Goal: Navigation & Orientation: Understand site structure

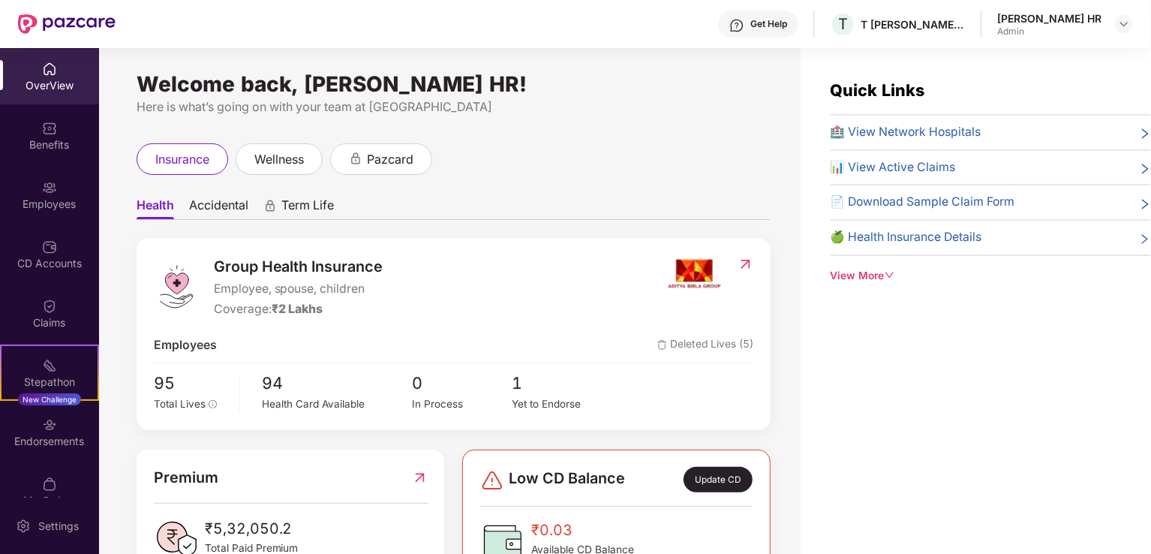
click at [49, 250] on img at bounding box center [49, 246] width 15 height 15
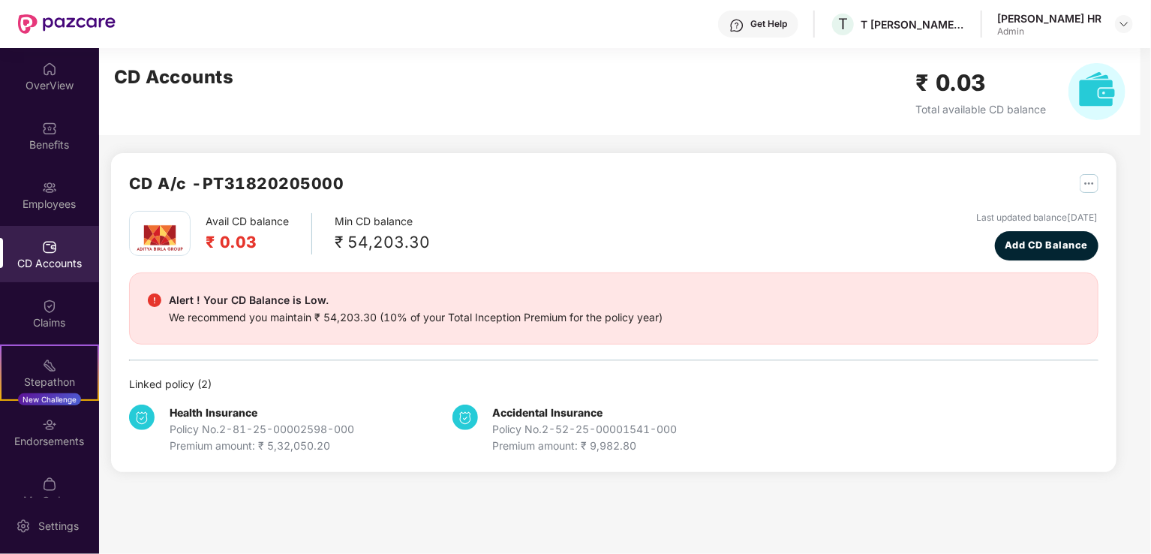
click at [105, 303] on div "CD A/c - PT31820205000 Avail CD balance ₹ 0.03 Min CD balance ₹ 54,203.30 Last …" at bounding box center [607, 269] width 1017 height 442
click at [29, 210] on div "Employees" at bounding box center [49, 204] width 99 height 15
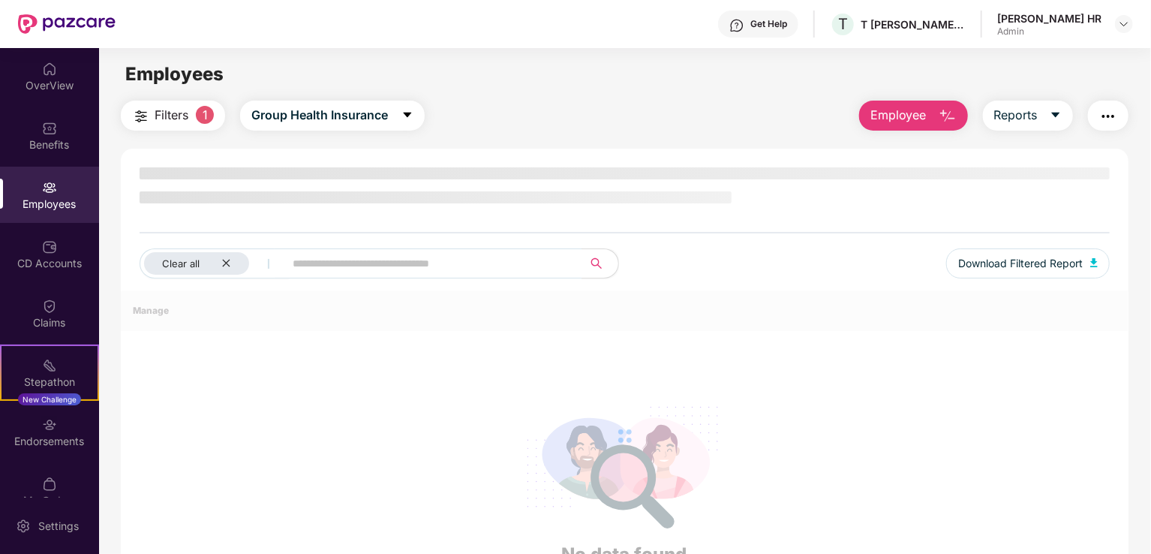
click at [32, 147] on div "Benefits" at bounding box center [49, 144] width 99 height 15
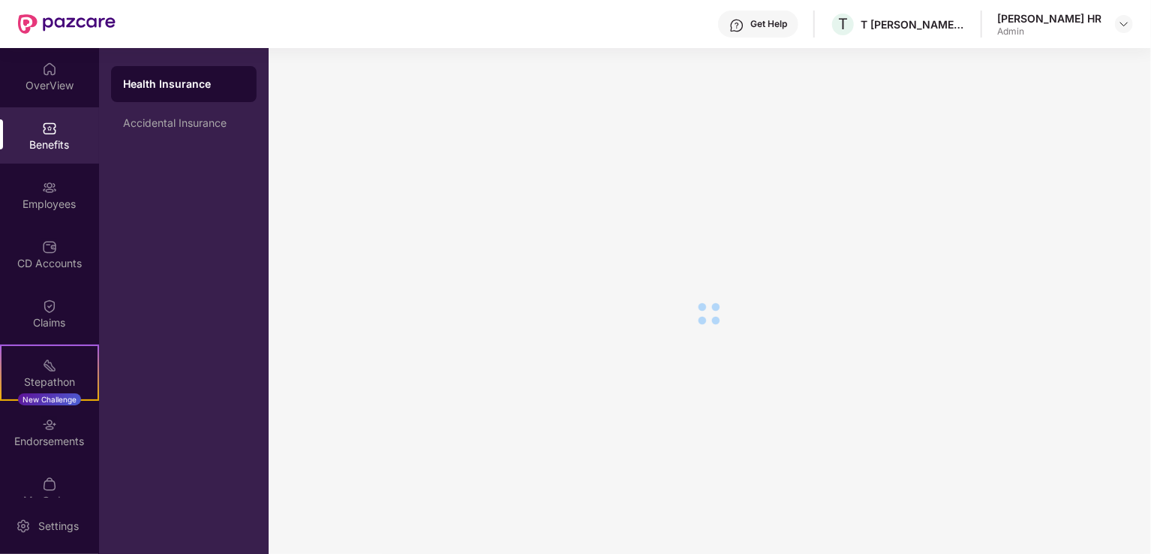
click at [33, 85] on div "OverView" at bounding box center [49, 85] width 99 height 15
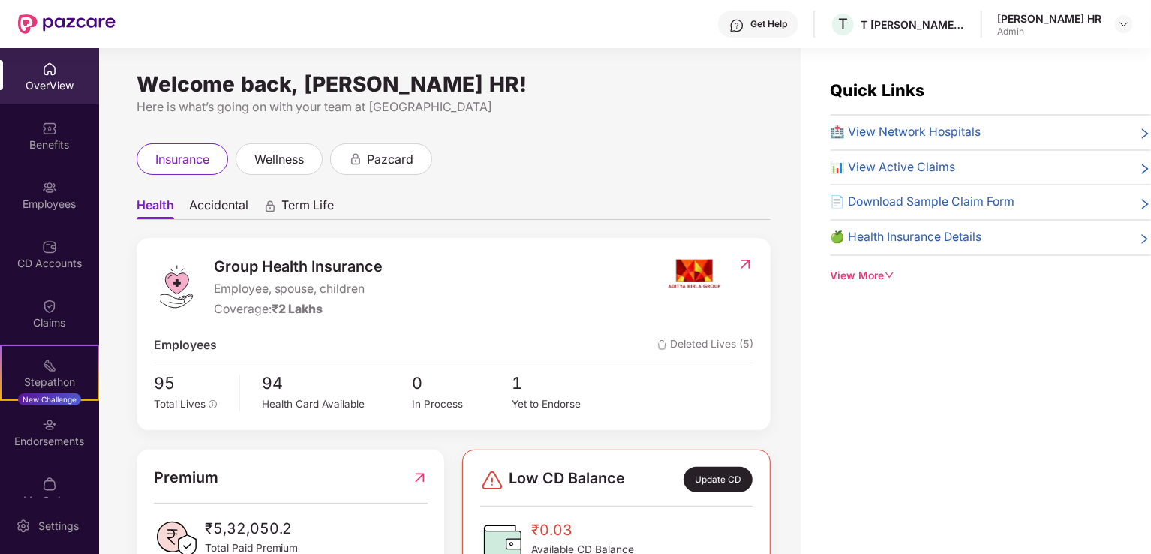
click at [24, 439] on div "Endorsements" at bounding box center [49, 441] width 99 height 15
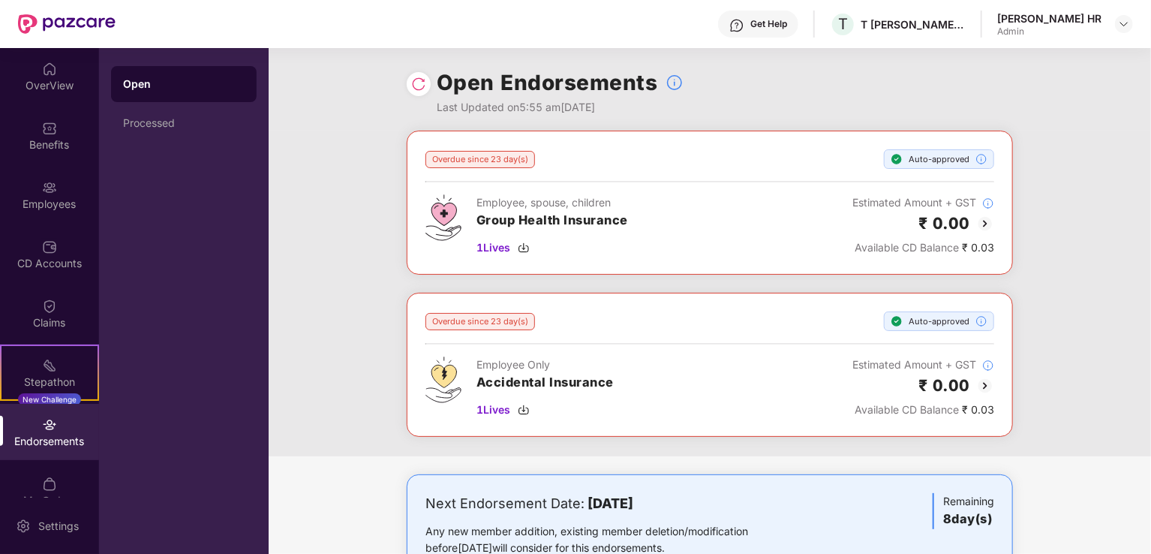
click at [36, 311] on div "Claims" at bounding box center [49, 313] width 99 height 56
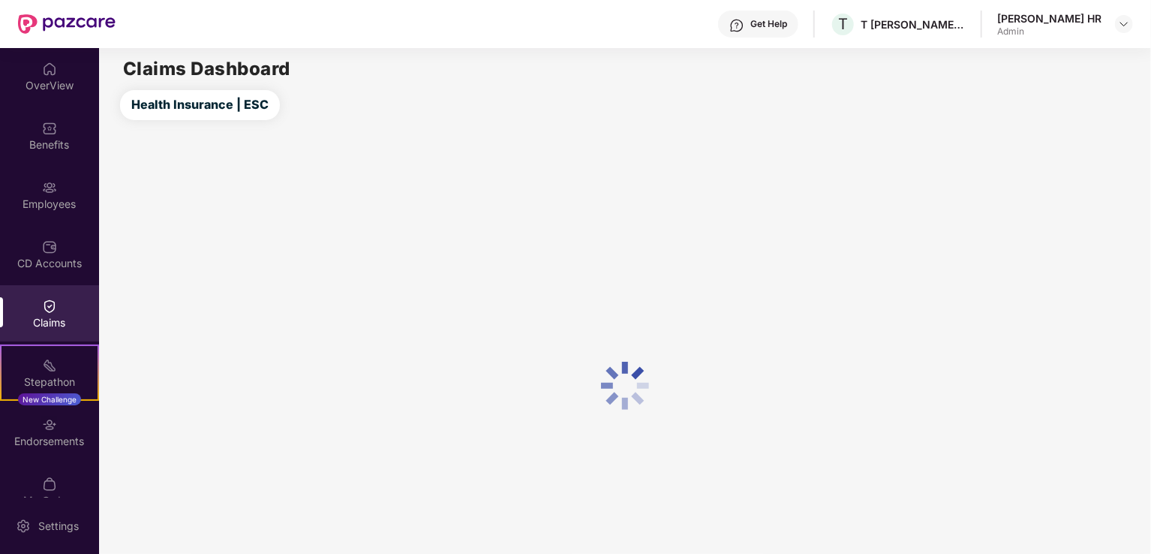
click at [37, 251] on div "CD Accounts" at bounding box center [49, 254] width 99 height 56
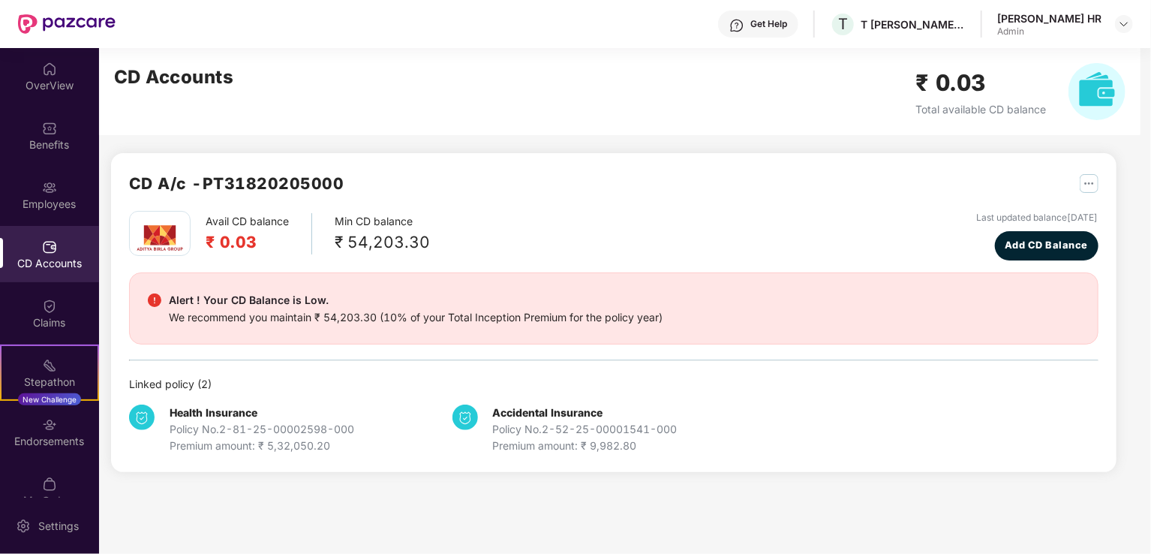
click at [9, 194] on div "Employees" at bounding box center [49, 195] width 99 height 56
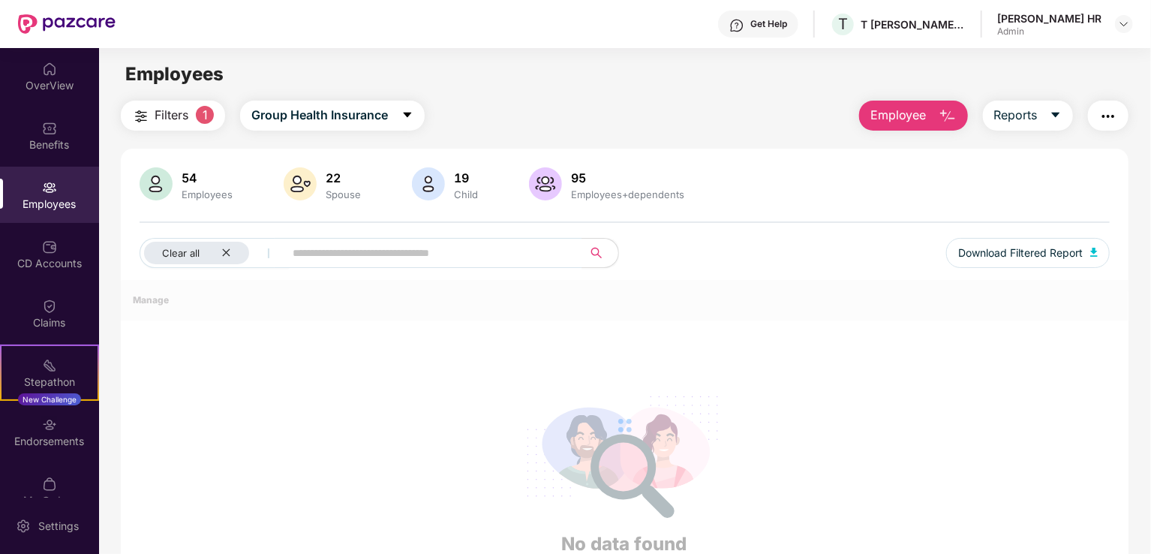
click at [20, 155] on div "Benefits" at bounding box center [49, 135] width 99 height 56
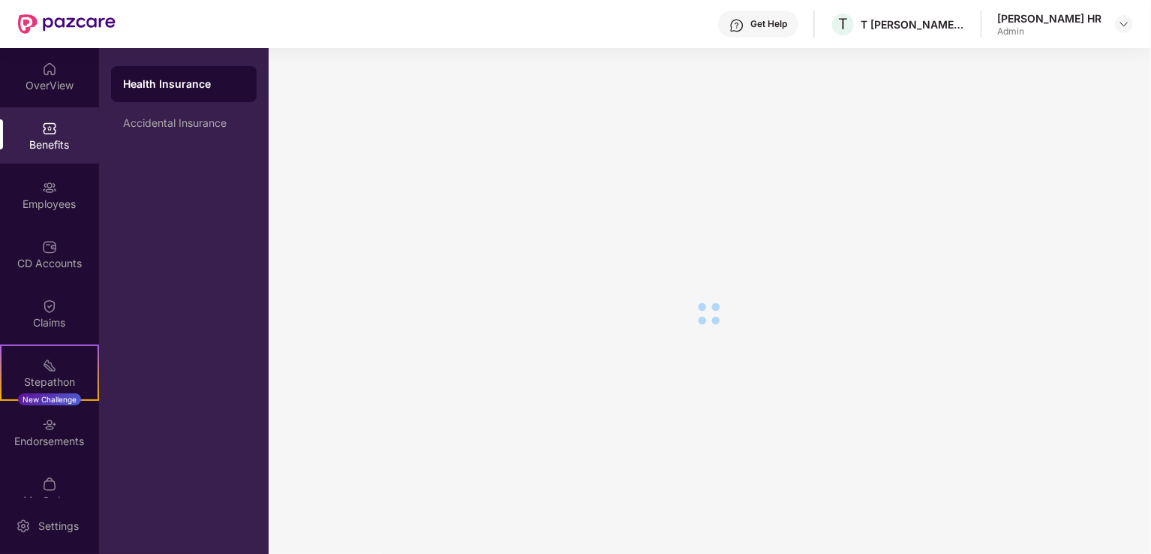
click at [21, 86] on div "OverView" at bounding box center [49, 85] width 99 height 15
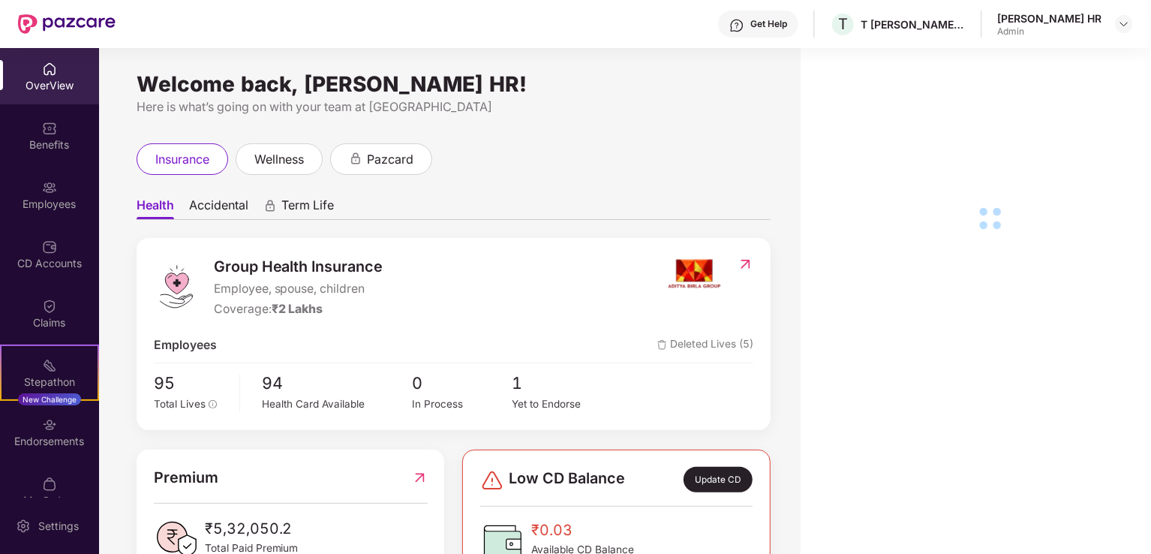
click at [26, 428] on div "Endorsements" at bounding box center [49, 432] width 99 height 56
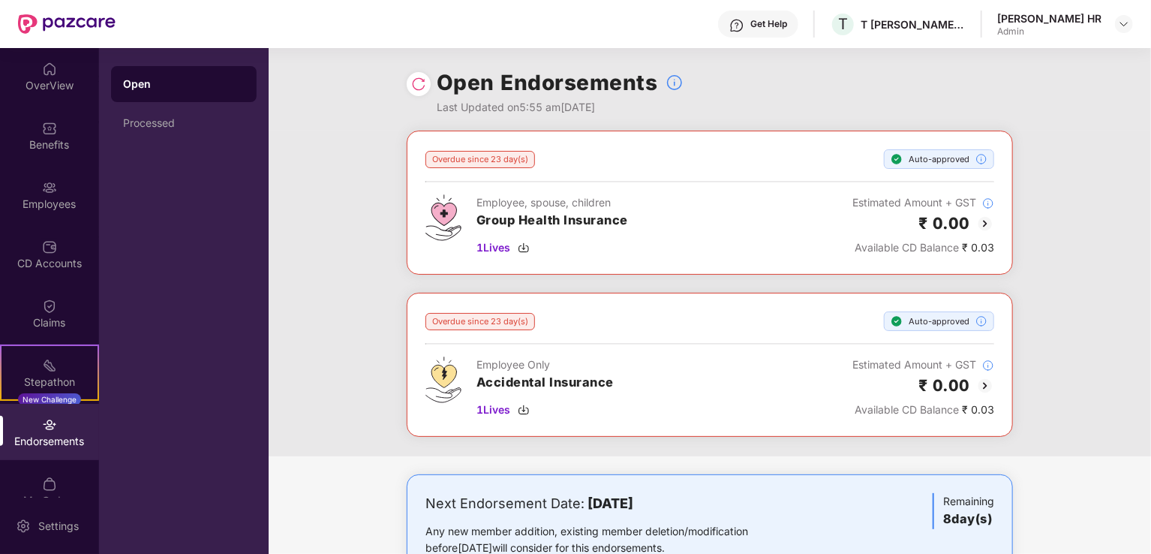
scroll to position [25, 0]
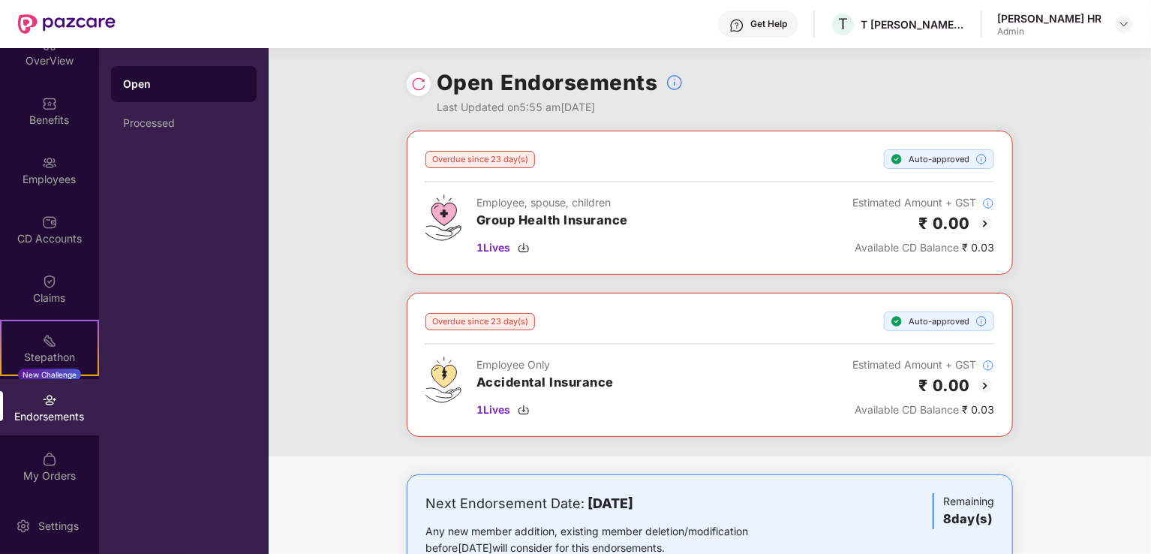
click at [49, 464] on img at bounding box center [49, 459] width 15 height 15
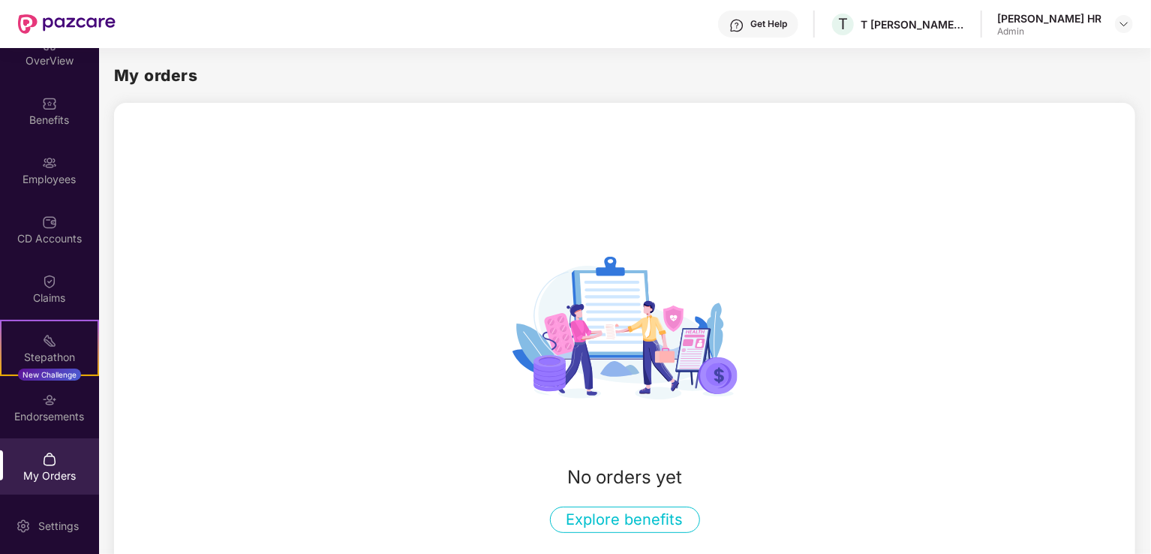
click at [38, 400] on div "Endorsements" at bounding box center [49, 407] width 99 height 56
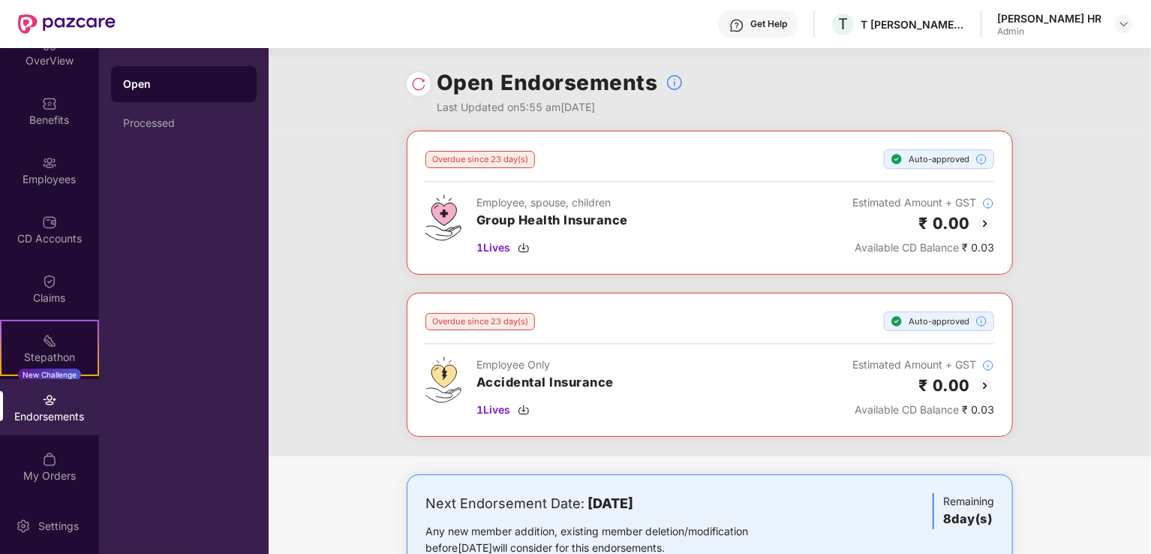
click at [45, 292] on div "Claims" at bounding box center [49, 297] width 99 height 15
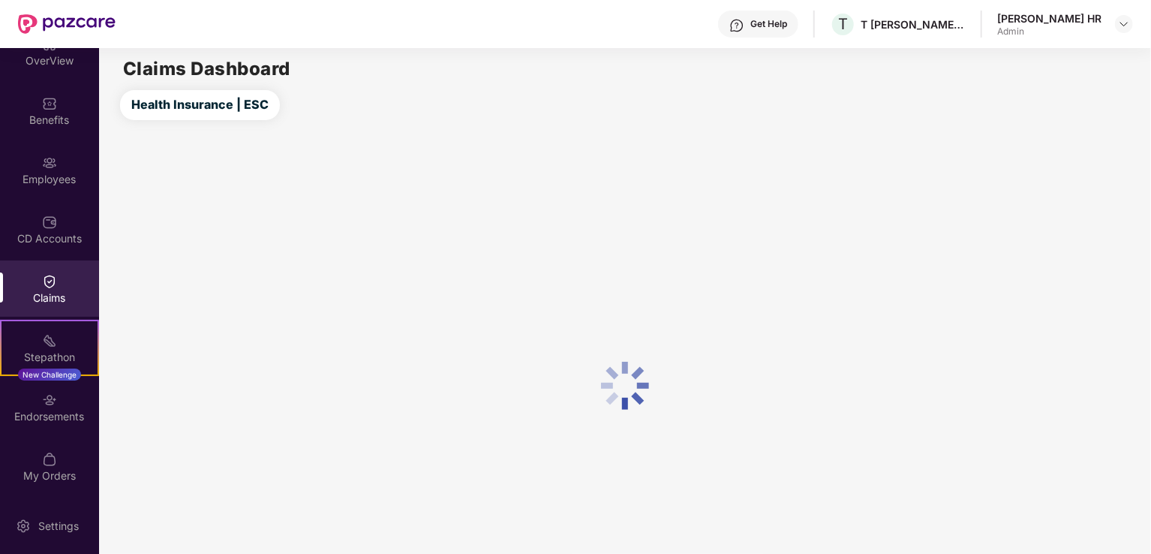
click at [35, 233] on div "CD Accounts" at bounding box center [49, 238] width 99 height 15
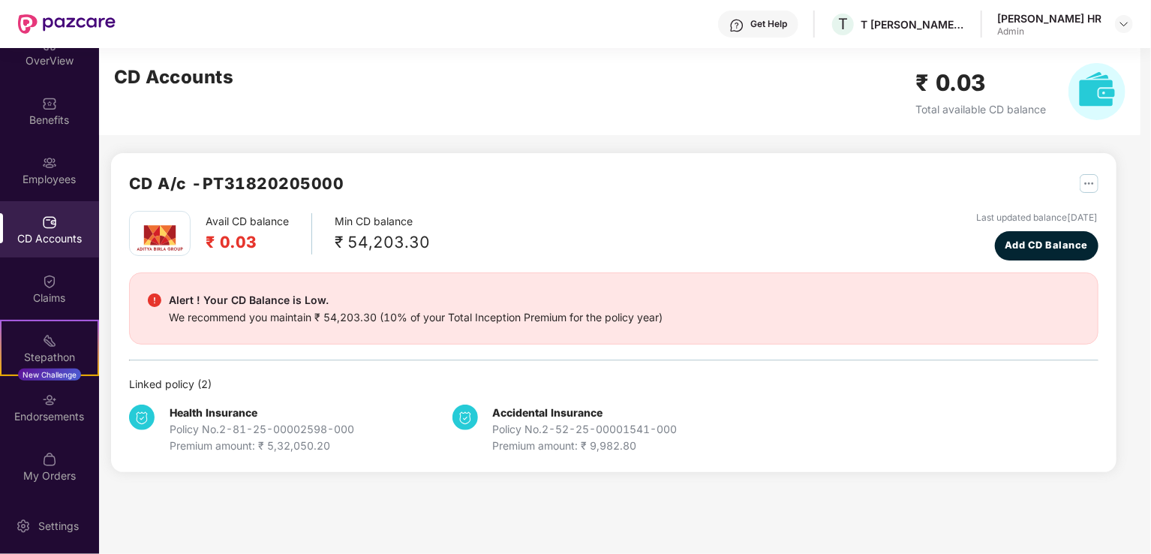
click at [34, 164] on div "Employees" at bounding box center [49, 170] width 99 height 56
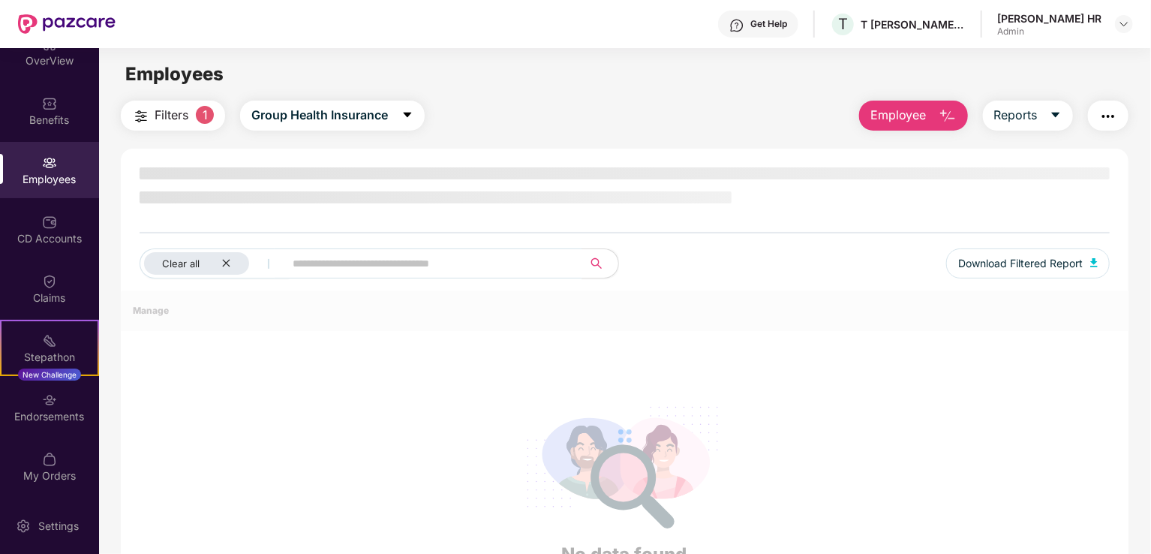
click at [29, 119] on div "Benefits" at bounding box center [49, 120] width 99 height 15
